Goal: Check status

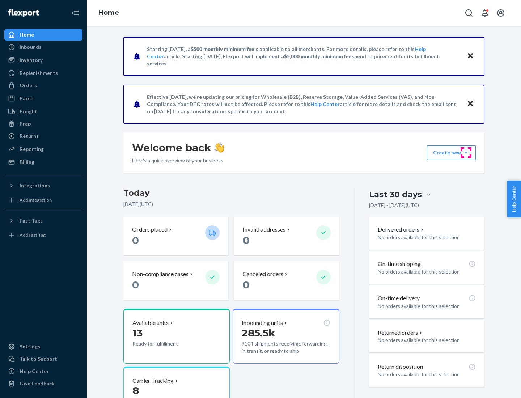
click at [466, 153] on button "Create new Create new inbound Create new order Create new product" at bounding box center [451, 152] width 49 height 14
click at [30, 47] on div "Inbounds" at bounding box center [31, 46] width 22 height 7
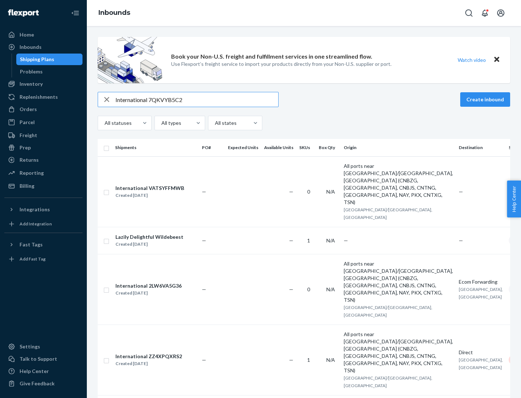
type input "International 7QKVYB5C29"
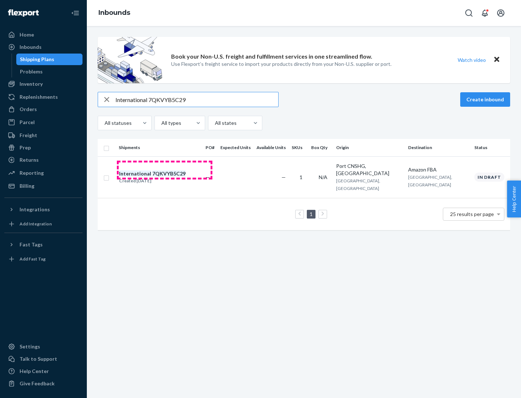
click at [165, 177] on div "Created [DATE]" at bounding box center [152, 180] width 67 height 7
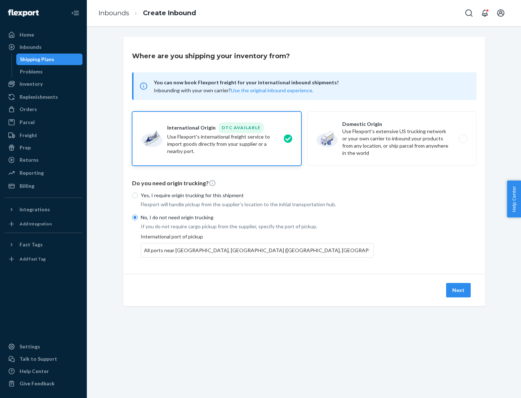
click at [459, 290] on button "Next" at bounding box center [458, 290] width 25 height 14
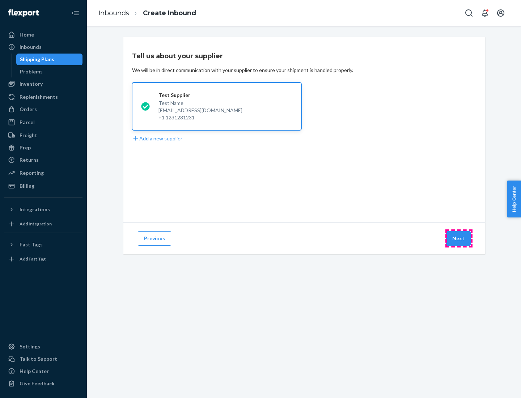
click at [459, 238] on button "Next" at bounding box center [458, 238] width 25 height 14
